Goal: Complete application form

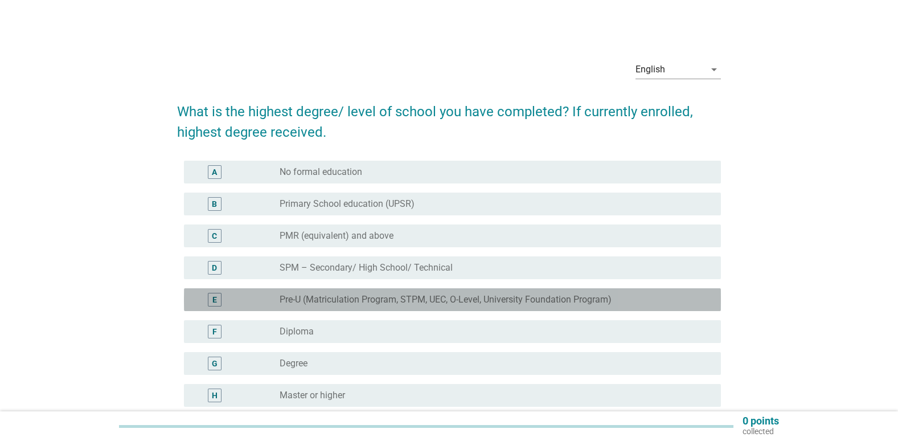
click at [432, 296] on label "Pre-U (Matriculation Program, STPM, UEC, O-Level, University Foundation Program)" at bounding box center [446, 299] width 332 height 11
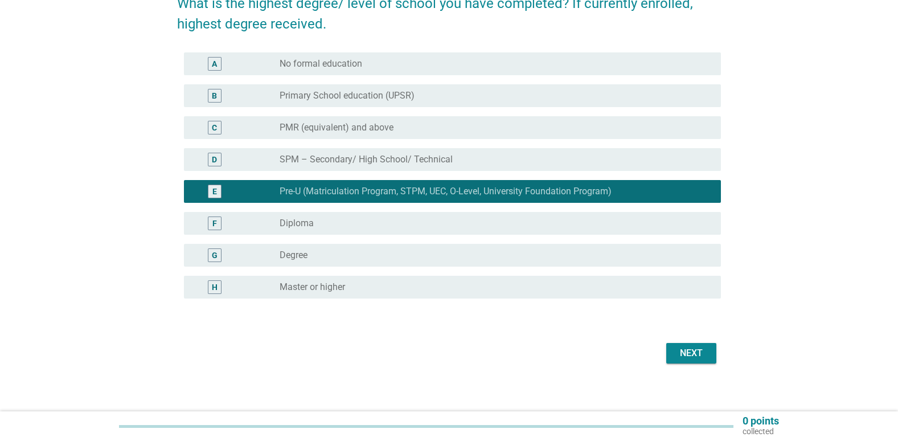
scroll to position [115, 0]
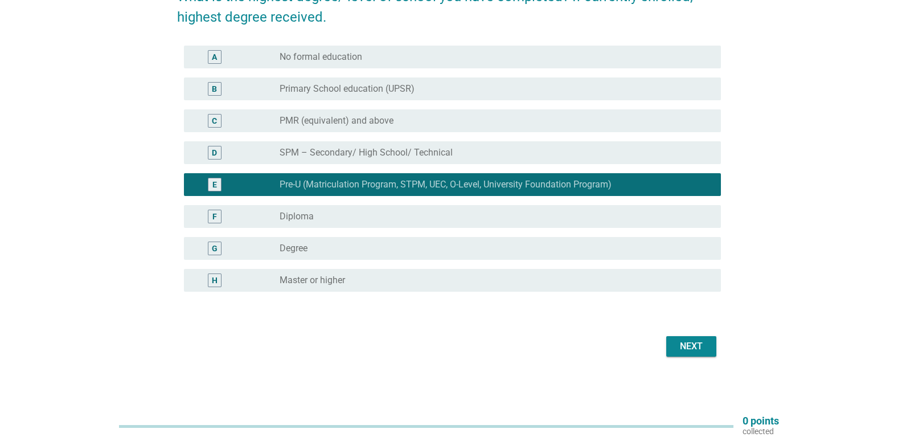
click at [687, 355] on button "Next" at bounding box center [691, 346] width 50 height 20
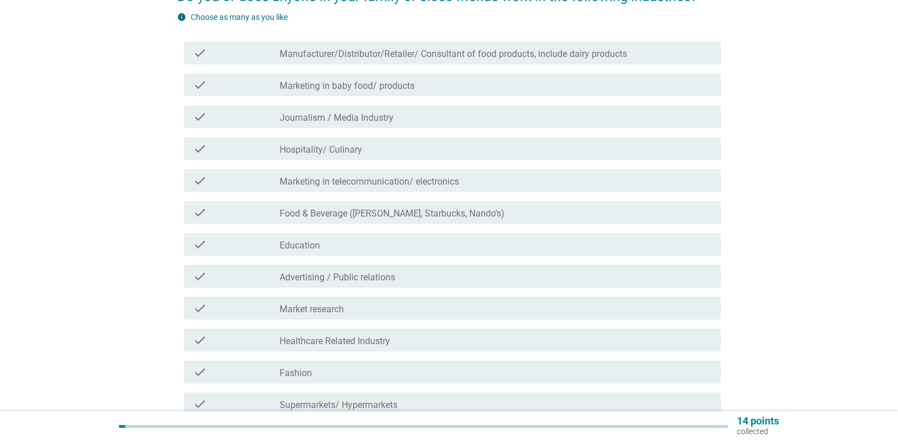
scroll to position [0, 0]
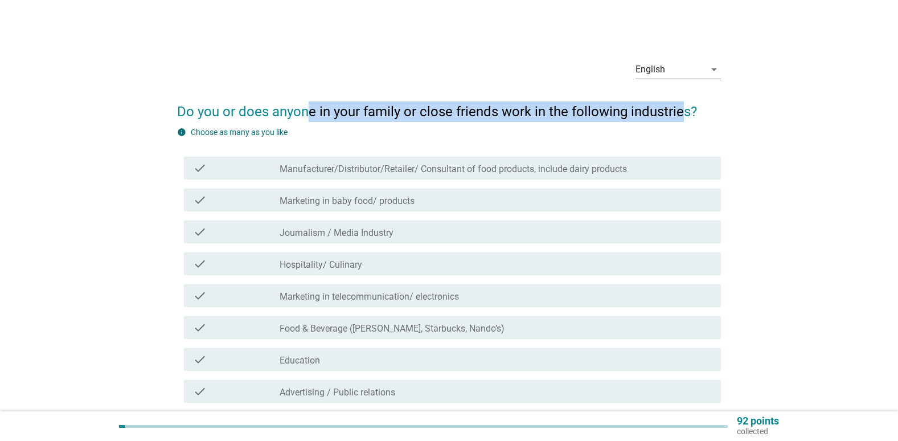
drag, startPoint x: 306, startPoint y: 109, endPoint x: 684, endPoint y: 112, distance: 377.5
click at [684, 112] on h2 "Do you or does anyone in your family or close friends work in the following ind…" at bounding box center [449, 106] width 544 height 32
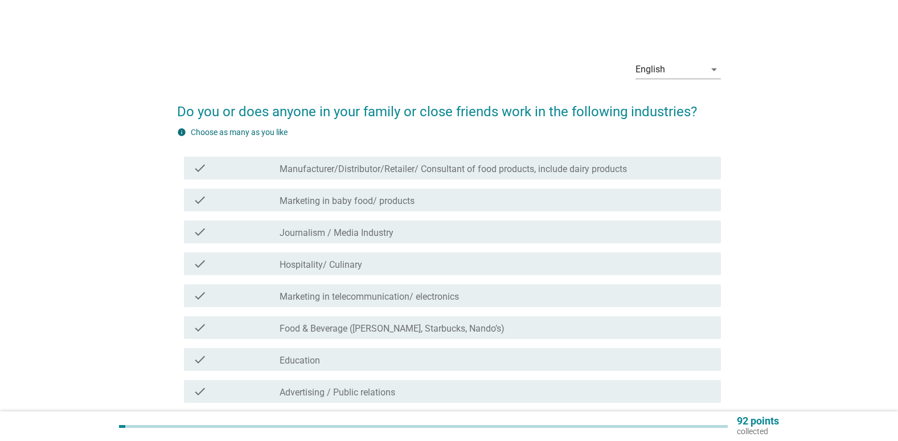
drag, startPoint x: 684, startPoint y: 112, endPoint x: 750, endPoint y: 180, distance: 95.4
click at [801, 169] on div "English arrow_drop_down Do you or does anyone in your family or close friends w…" at bounding box center [448, 334] width 843 height 584
click at [438, 174] on label "Manufacturer/Distributor/Retailer/ Consultant of food products, include dairy p…" at bounding box center [453, 168] width 347 height 11
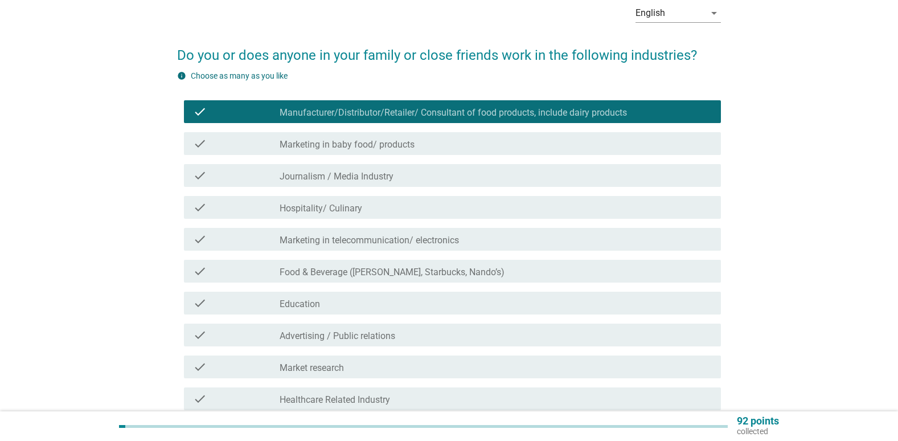
scroll to position [57, 0]
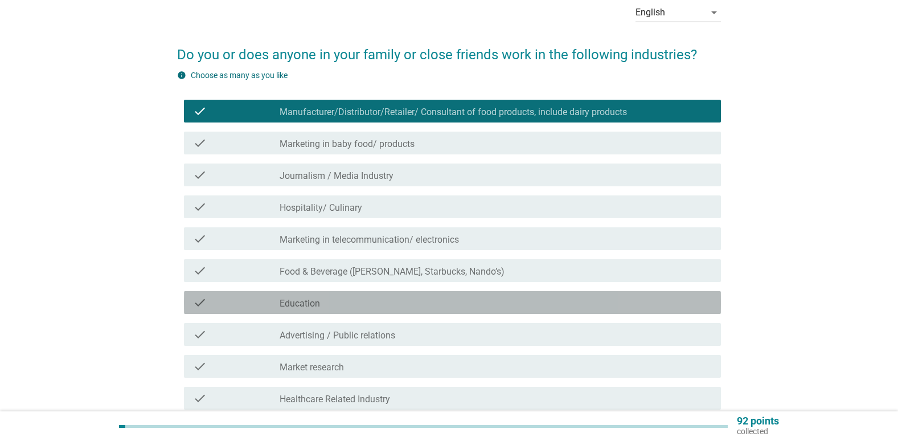
click at [335, 307] on div "check_box_outline_blank Education" at bounding box center [496, 303] width 432 height 14
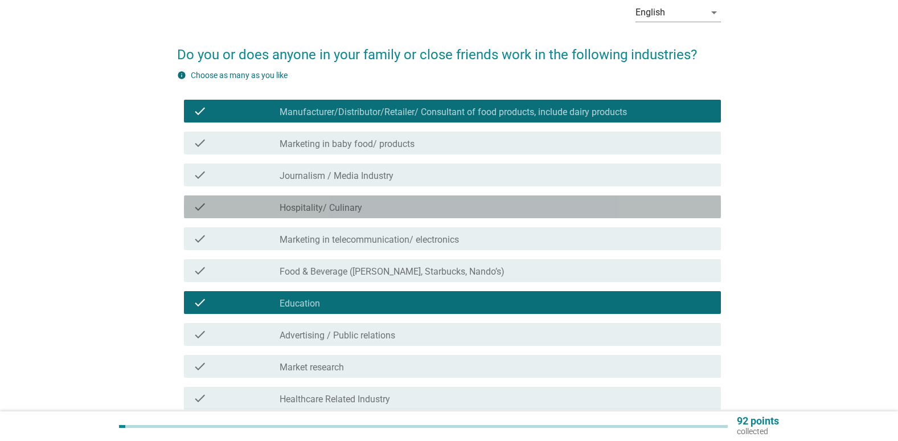
click at [397, 216] on div "check check_box_outline_blank Hospitality/ Culinary" at bounding box center [452, 206] width 537 height 23
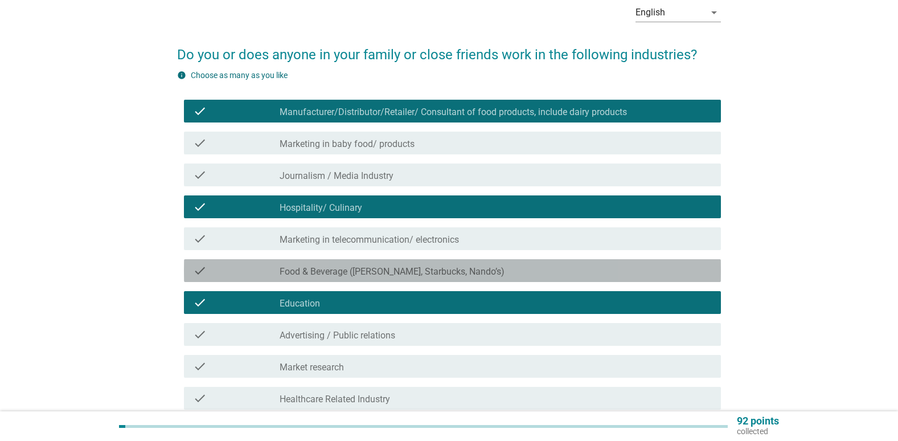
click at [434, 275] on label "Food & Beverage ([PERSON_NAME], Starbucks, Nando’s)" at bounding box center [392, 271] width 225 height 11
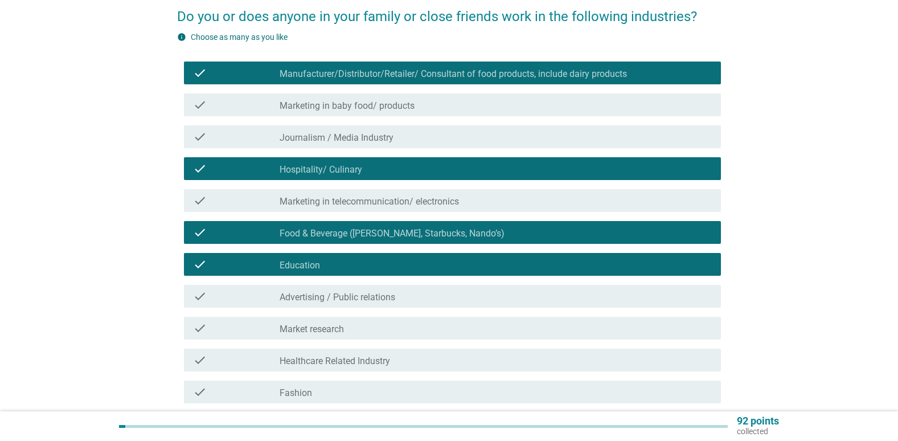
scroll to position [171, 0]
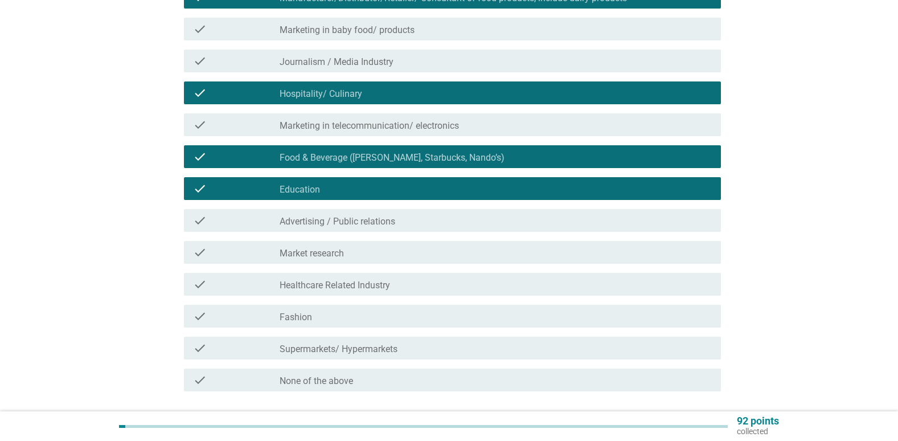
click at [347, 285] on label "Healthcare Related Industry" at bounding box center [335, 285] width 110 height 11
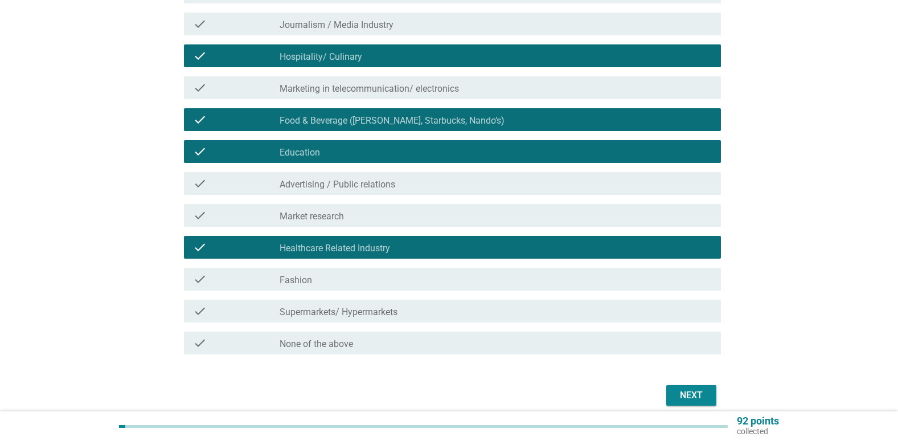
scroll to position [228, 0]
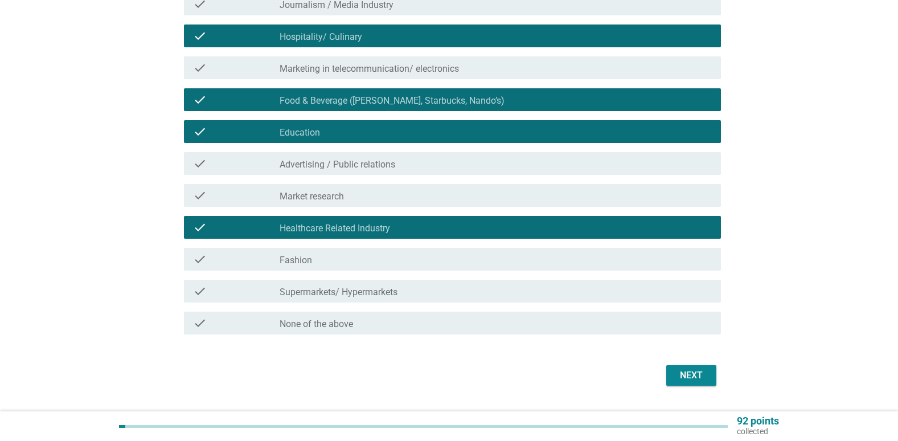
click at [676, 383] on button "Next" at bounding box center [691, 375] width 50 height 20
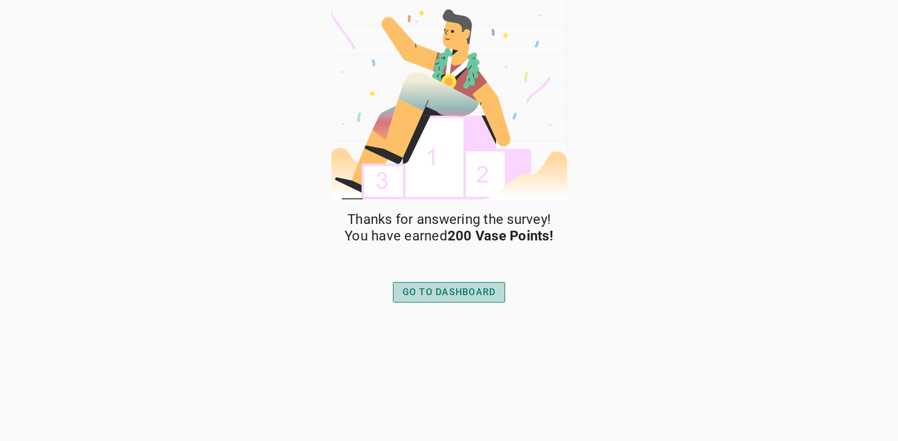
click at [453, 292] on div "GO TO DASHBOARD" at bounding box center [449, 292] width 93 height 14
